Goal: Task Accomplishment & Management: Manage account settings

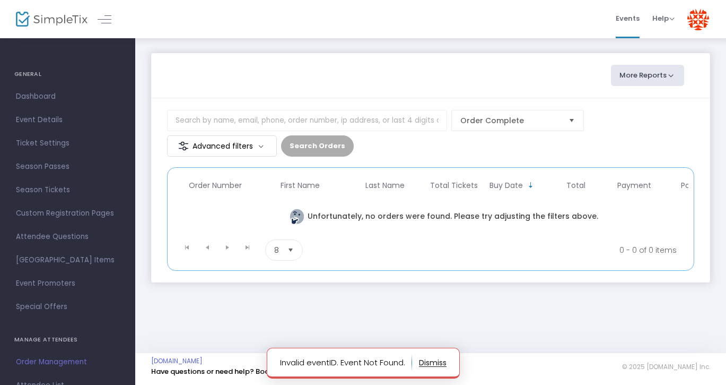
click at [698, 17] on img at bounding box center [698, 19] width 22 height 22
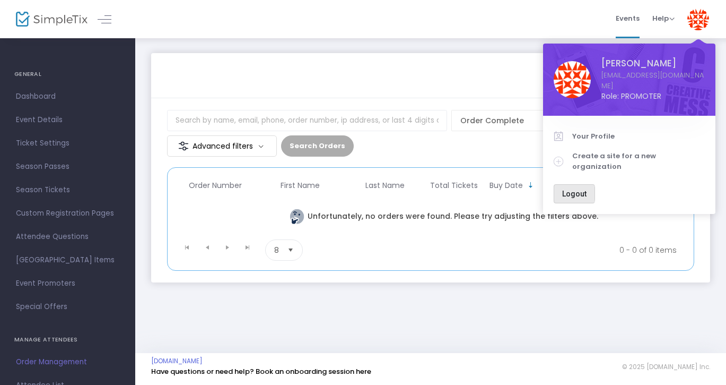
click at [568, 189] on span "Logout" at bounding box center [574, 193] width 24 height 8
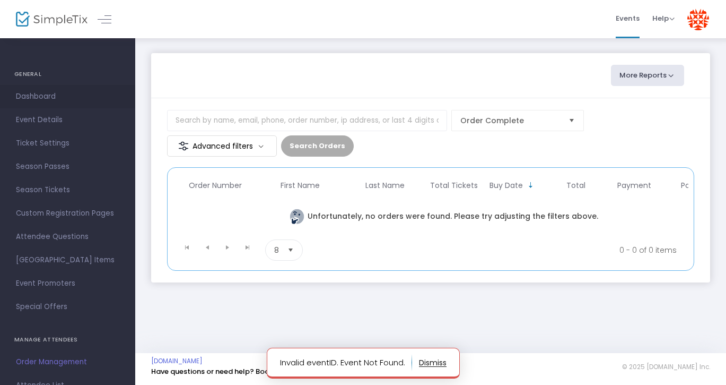
click at [42, 94] on span "Dashboard" at bounding box center [67, 97] width 103 height 14
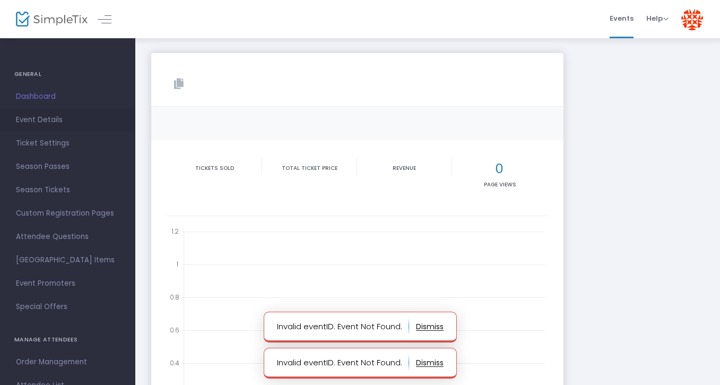
click at [47, 121] on span "Event Details" at bounding box center [67, 120] width 103 height 14
